Goal: Check status

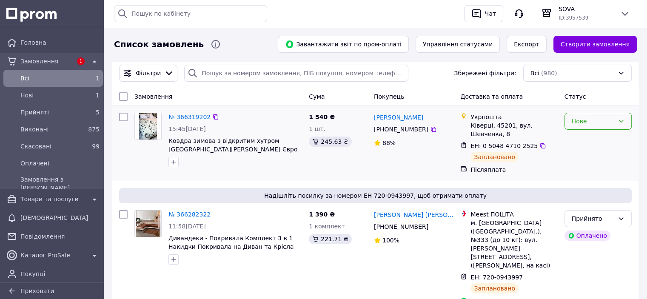
click at [616, 122] on div "Нове" at bounding box center [598, 121] width 67 height 17
click at [590, 137] on li "Прийнято" at bounding box center [598, 139] width 66 height 15
